Goal: Answer question/provide support: Share knowledge or assist other users

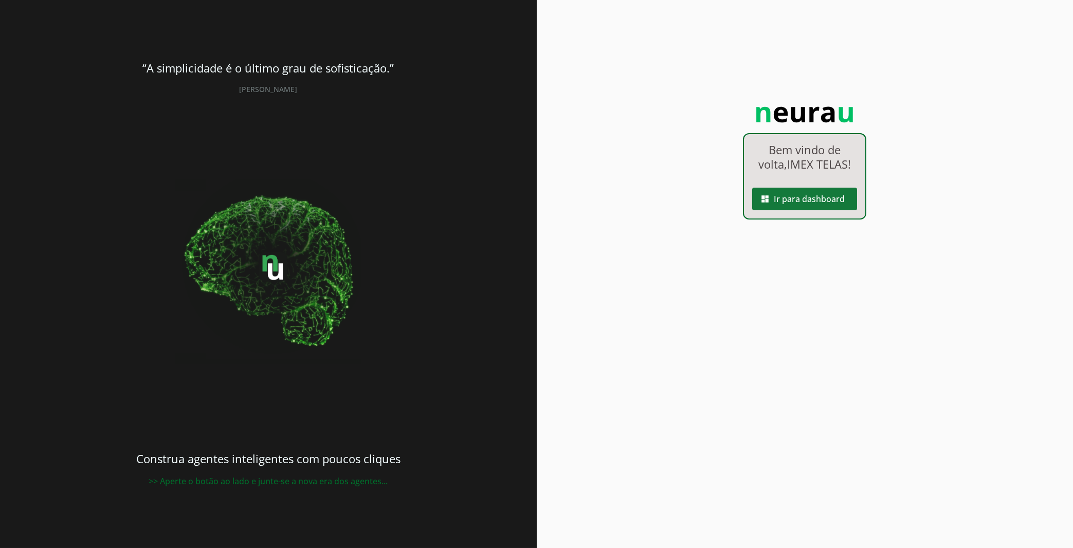
click at [806, 193] on span at bounding box center [804, 199] width 105 height 25
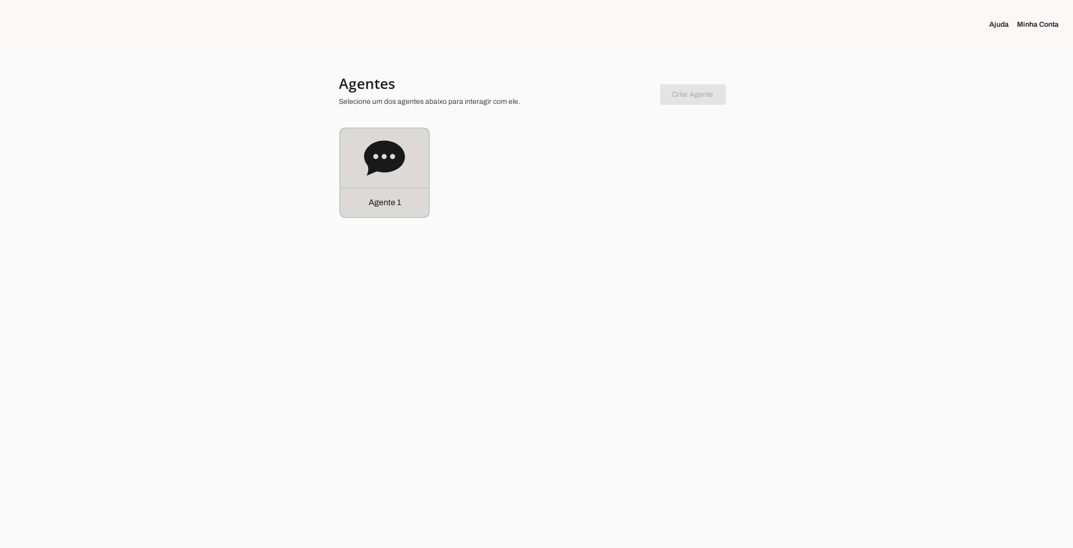
click at [378, 153] on icon at bounding box center [384, 157] width 41 height 35
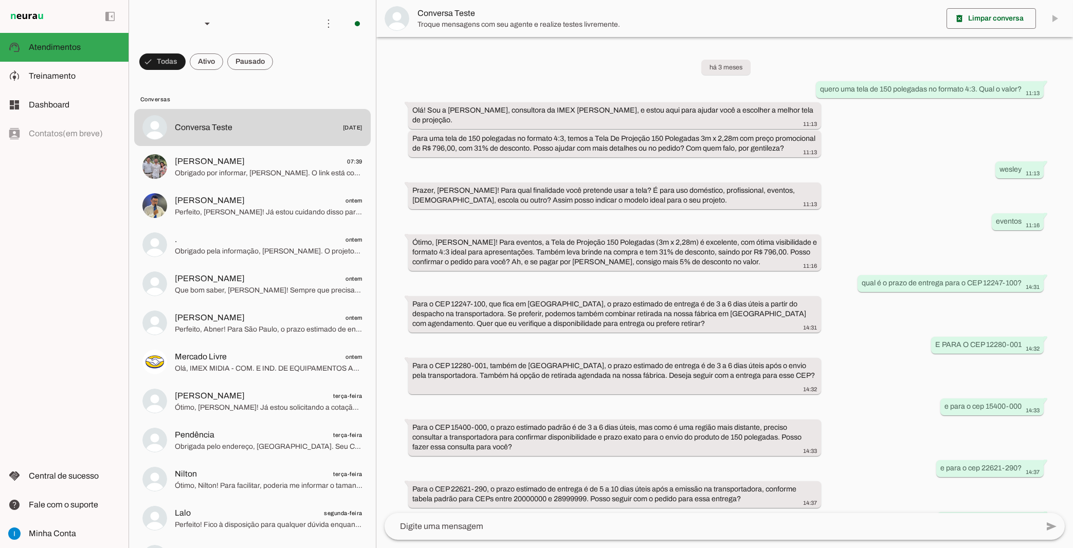
scroll to position [333, 0]
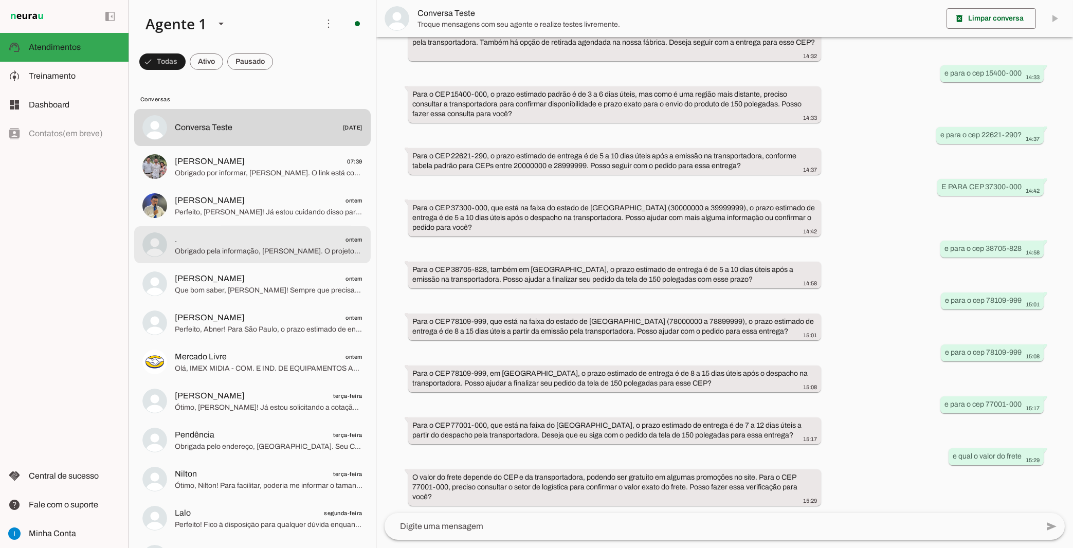
click at [208, 226] on md-item ". ontem Obrigado pela informação, [PERSON_NAME]. O projetor Fengmi Formovie 4K …" at bounding box center [252, 244] width 237 height 37
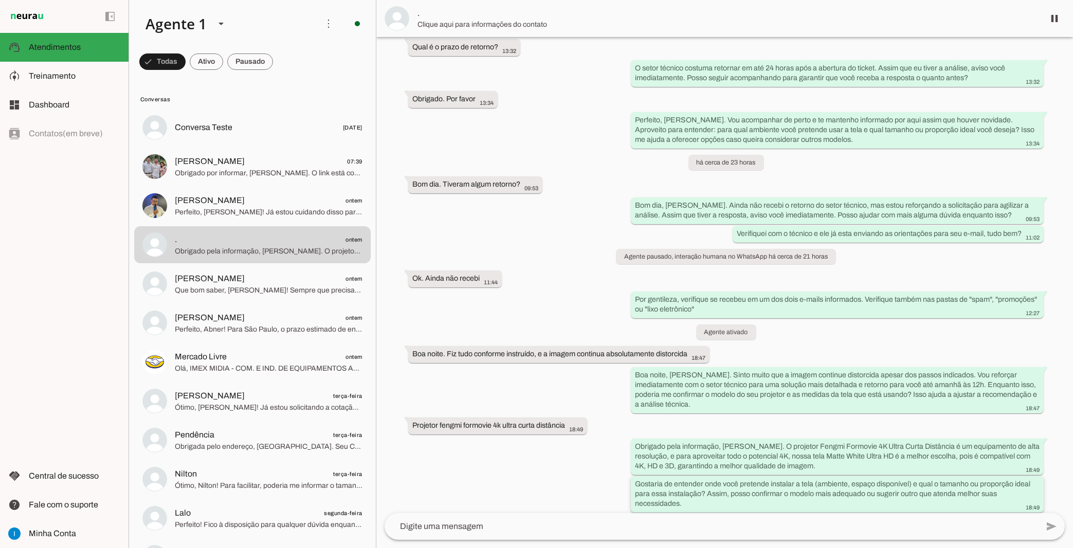
scroll to position [2936, 0]
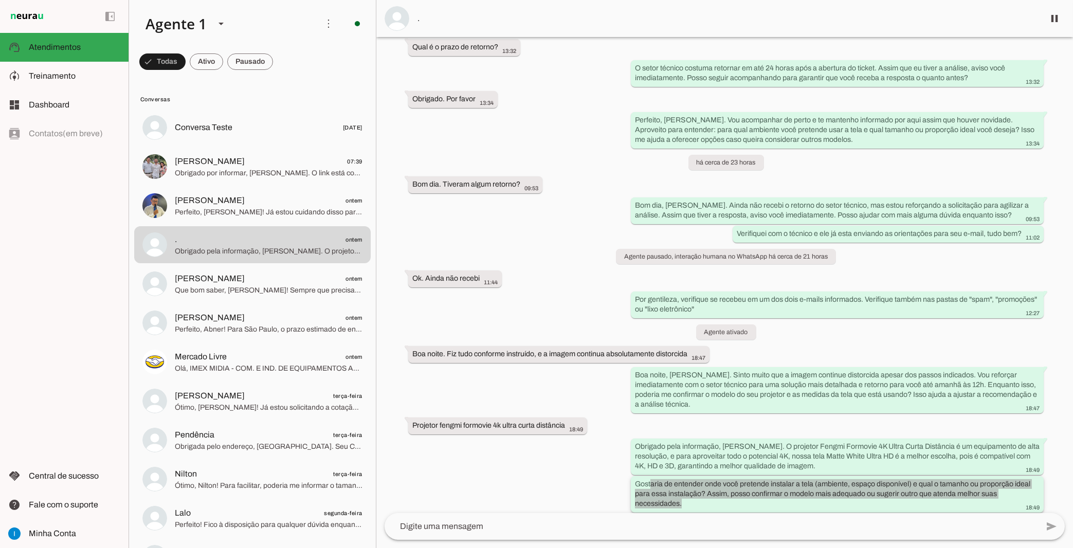
drag, startPoint x: 413, startPoint y: 345, endPoint x: 694, endPoint y: 501, distance: 321.4
click at [694, 501] on div "Agente ativado há 20 dias bom dia 09:26 Bom dia! Aqui é a Ivy da IMEX Telas, es…" at bounding box center [725, 275] width 697 height 476
copy whatsapp-message-bubble "aria de entender onde você pretende instalar a tela (ambiente, espaço disponíve…"
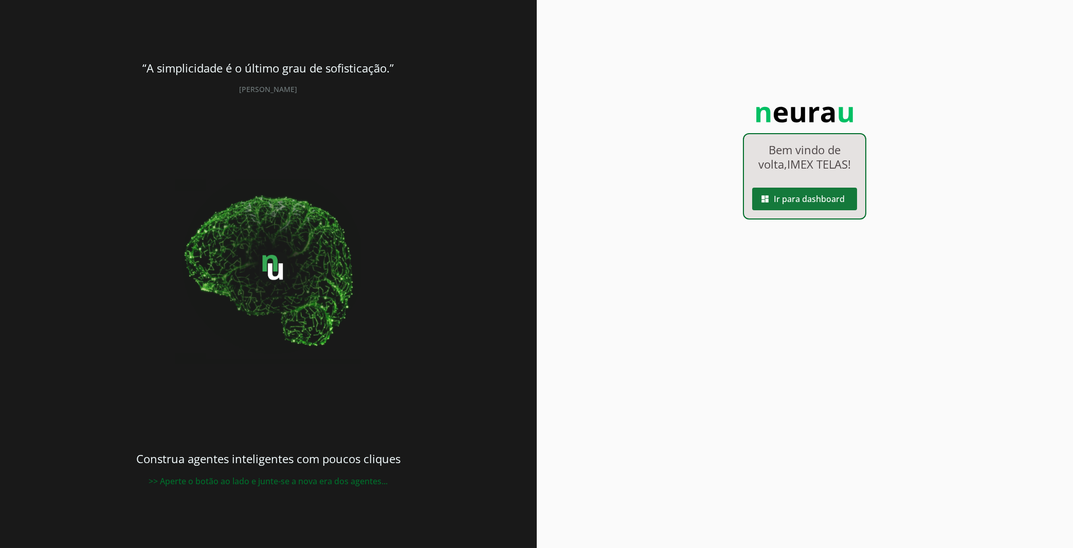
click at [837, 193] on span at bounding box center [804, 199] width 105 height 25
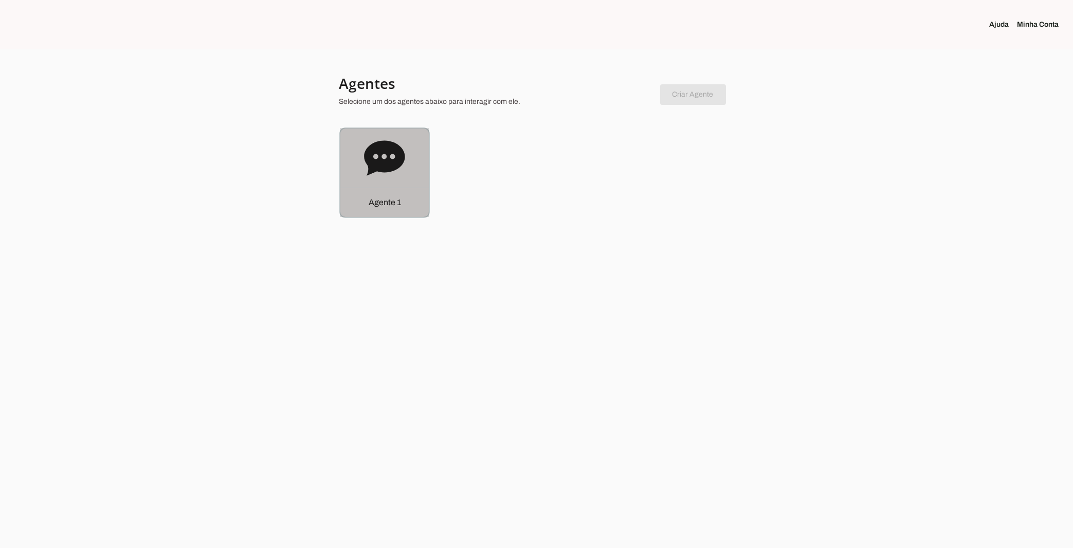
click at [363, 183] on div "Agente 1" at bounding box center [384, 173] width 88 height 88
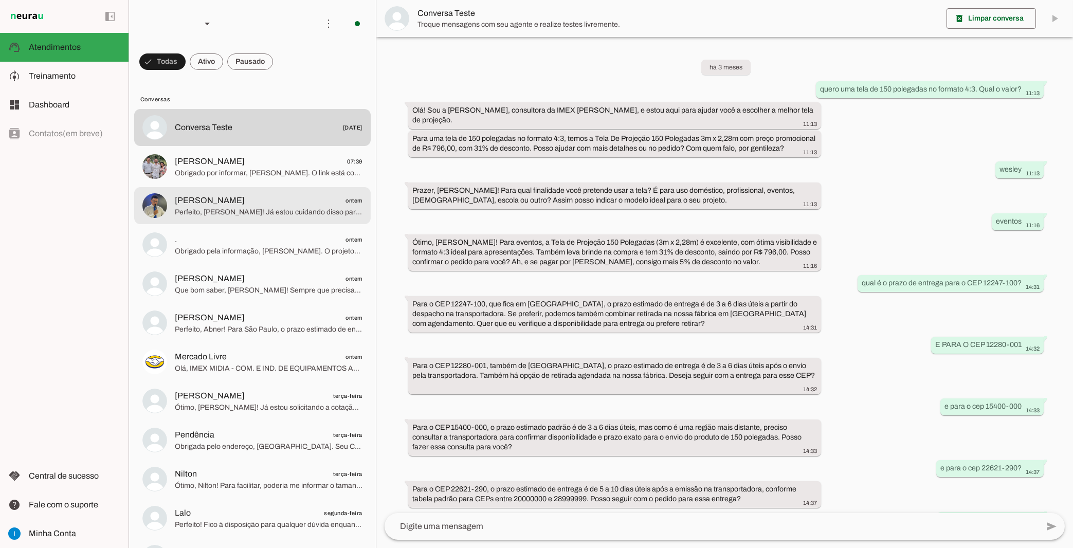
scroll to position [333, 0]
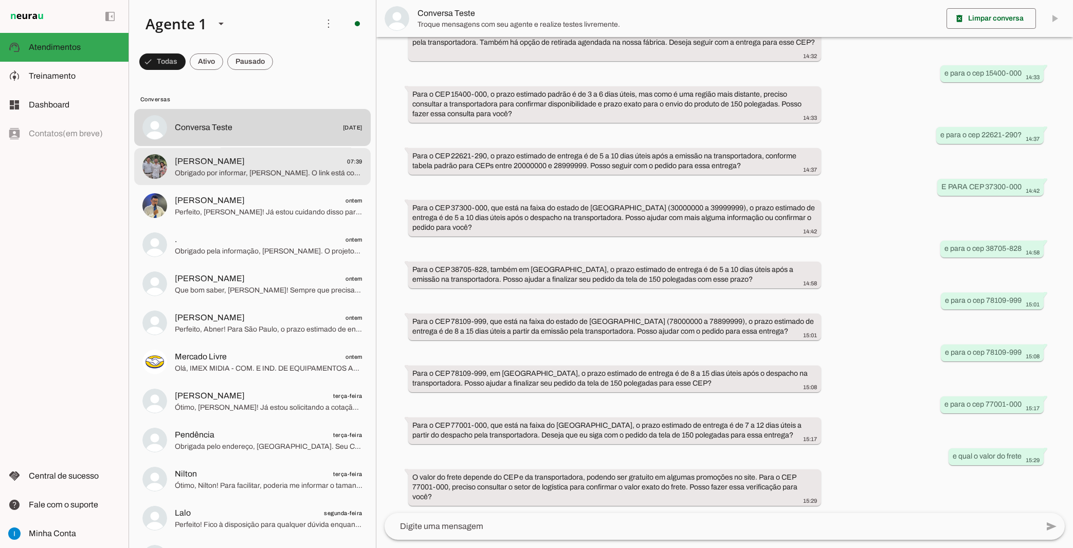
click at [309, 157] on span "Alex 07:39" at bounding box center [269, 161] width 188 height 13
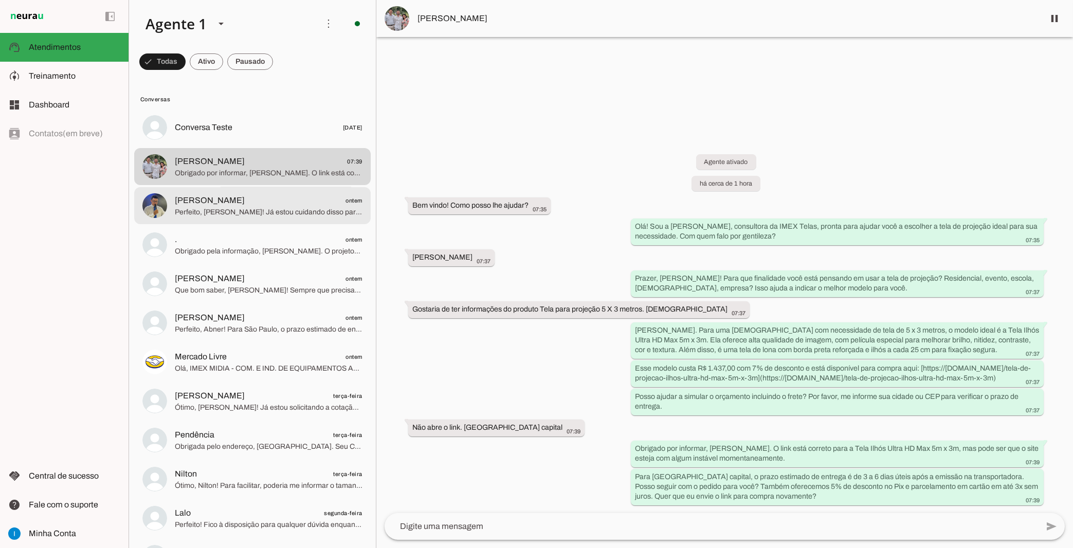
click at [259, 207] on span "Perfeito, [PERSON_NAME]! Já estou cuidando disso para você e retorno até 17h co…" at bounding box center [269, 212] width 188 height 10
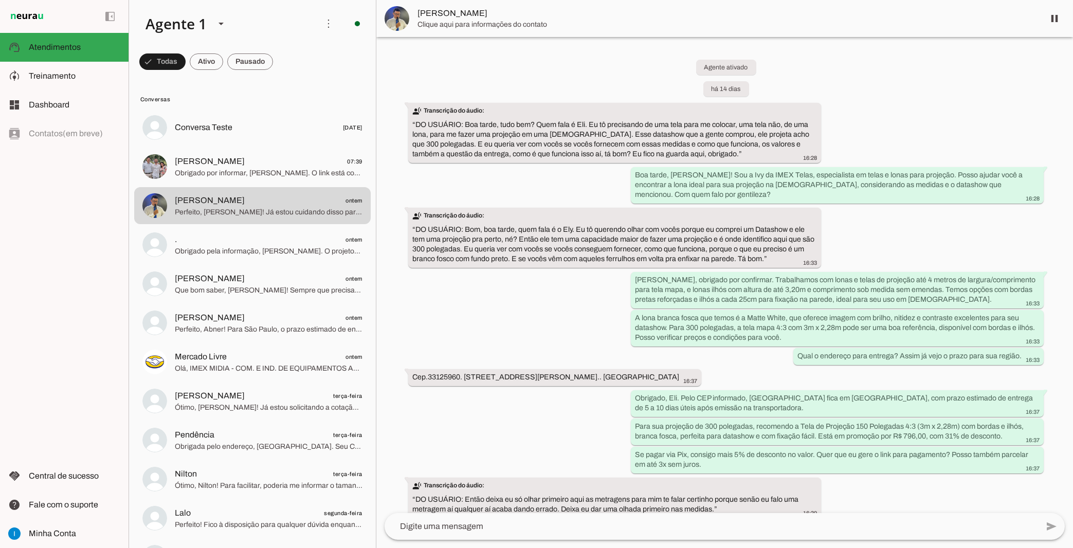
scroll to position [2234, 0]
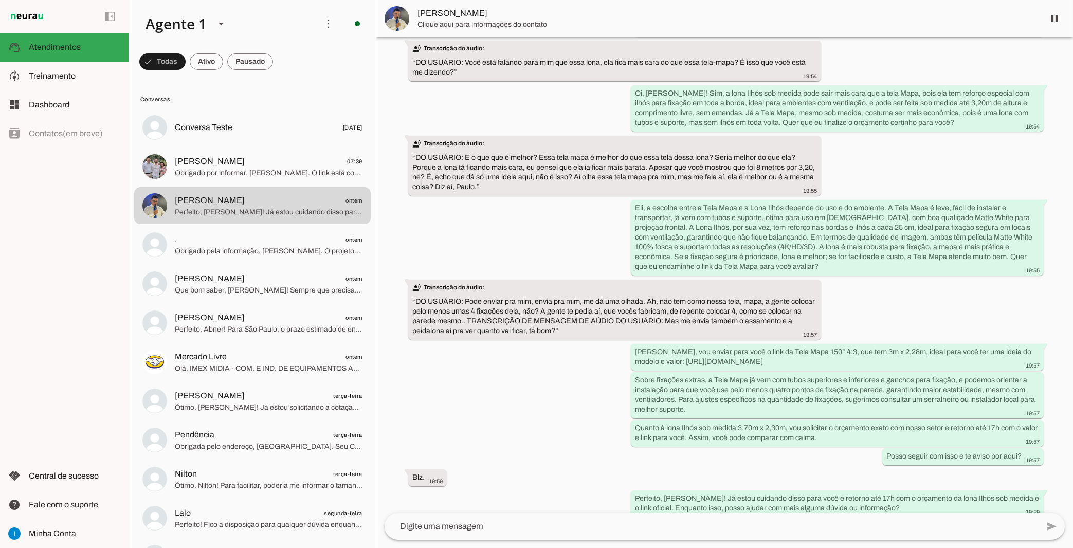
click at [311, 235] on span ". ontem" at bounding box center [269, 240] width 188 height 13
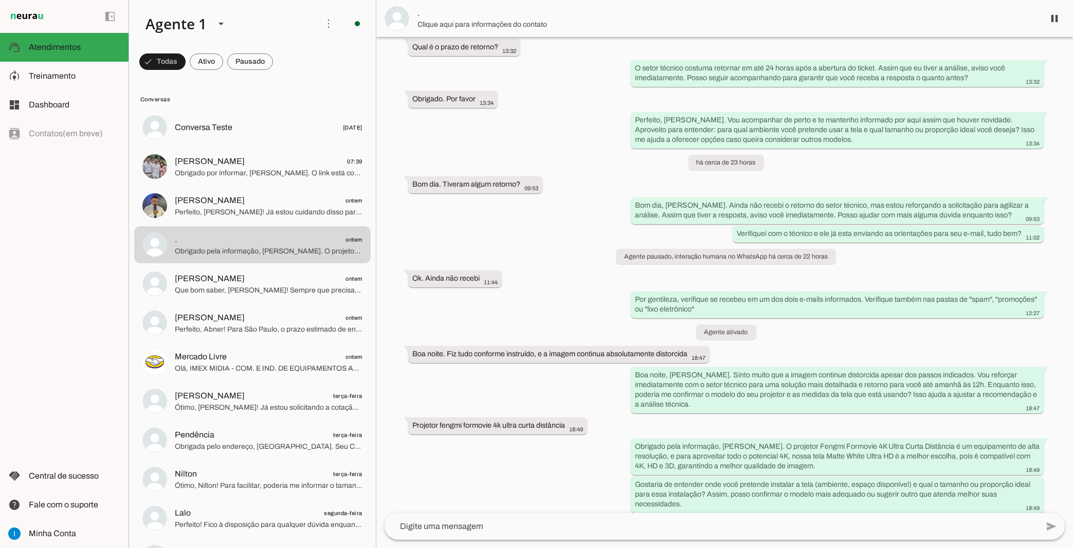
scroll to position [2936, 0]
